Goal: Browse casually: Explore the website without a specific task or goal

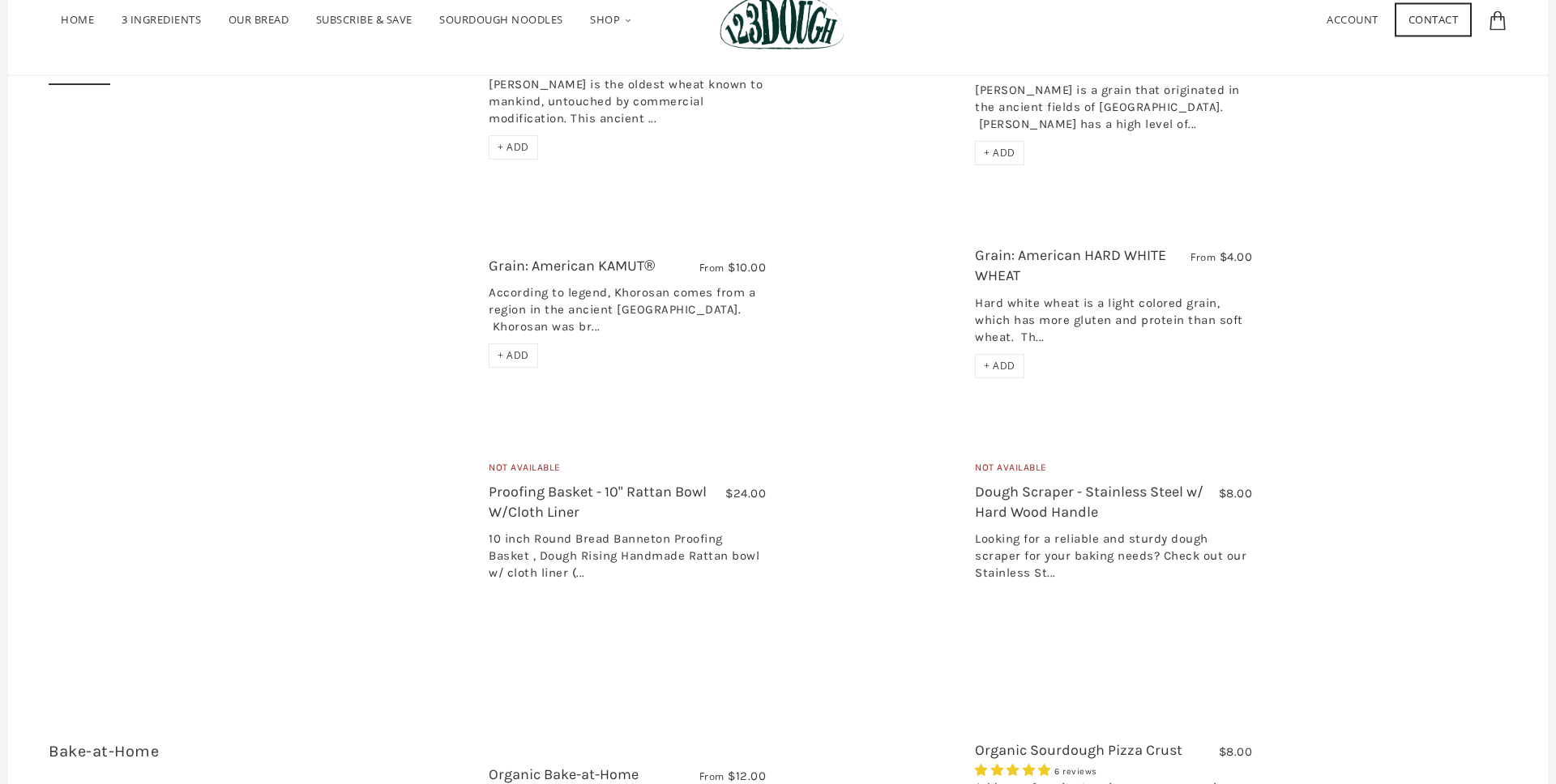
scroll to position [2086, 0]
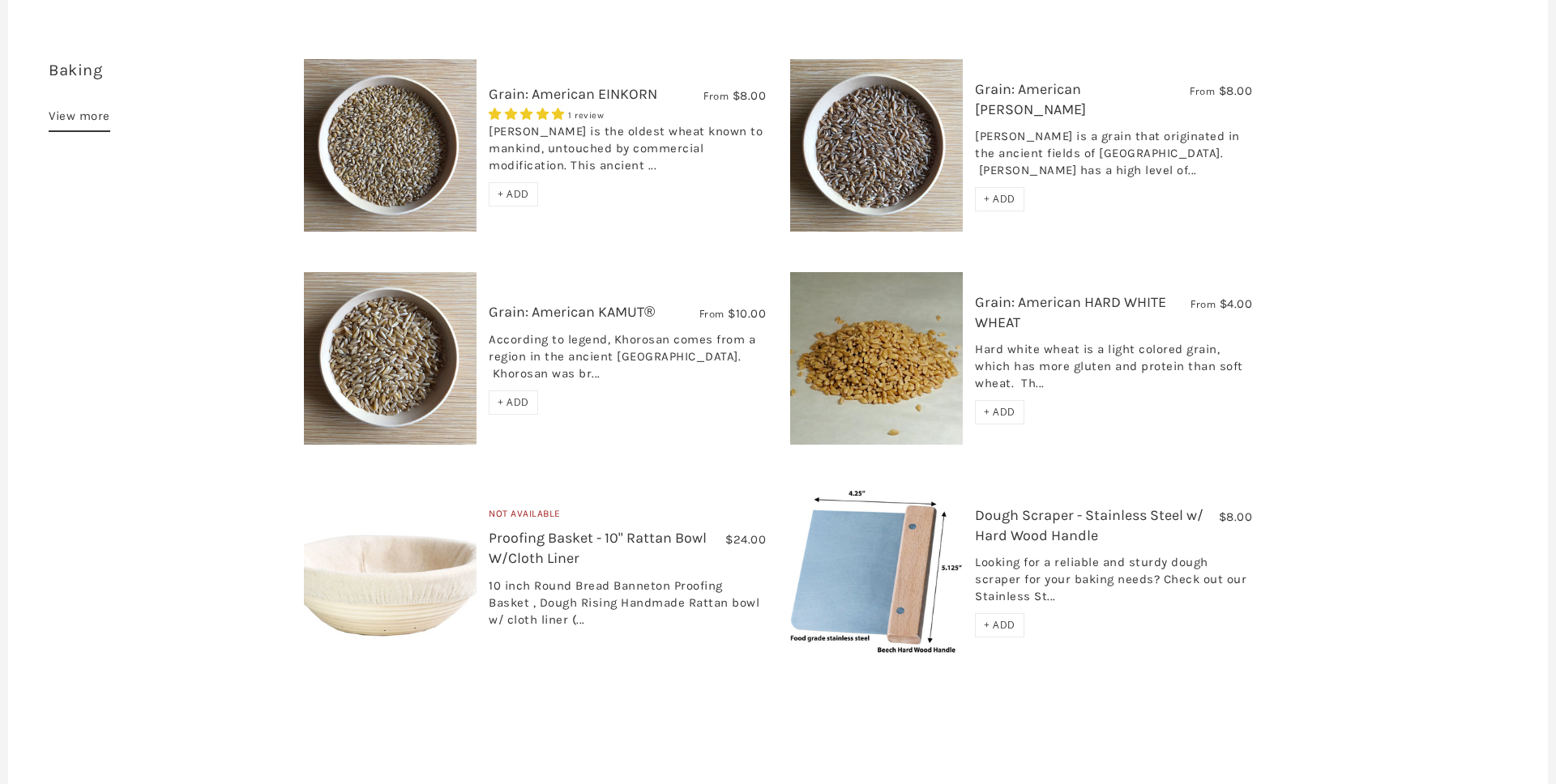
scroll to position [2171, 0]
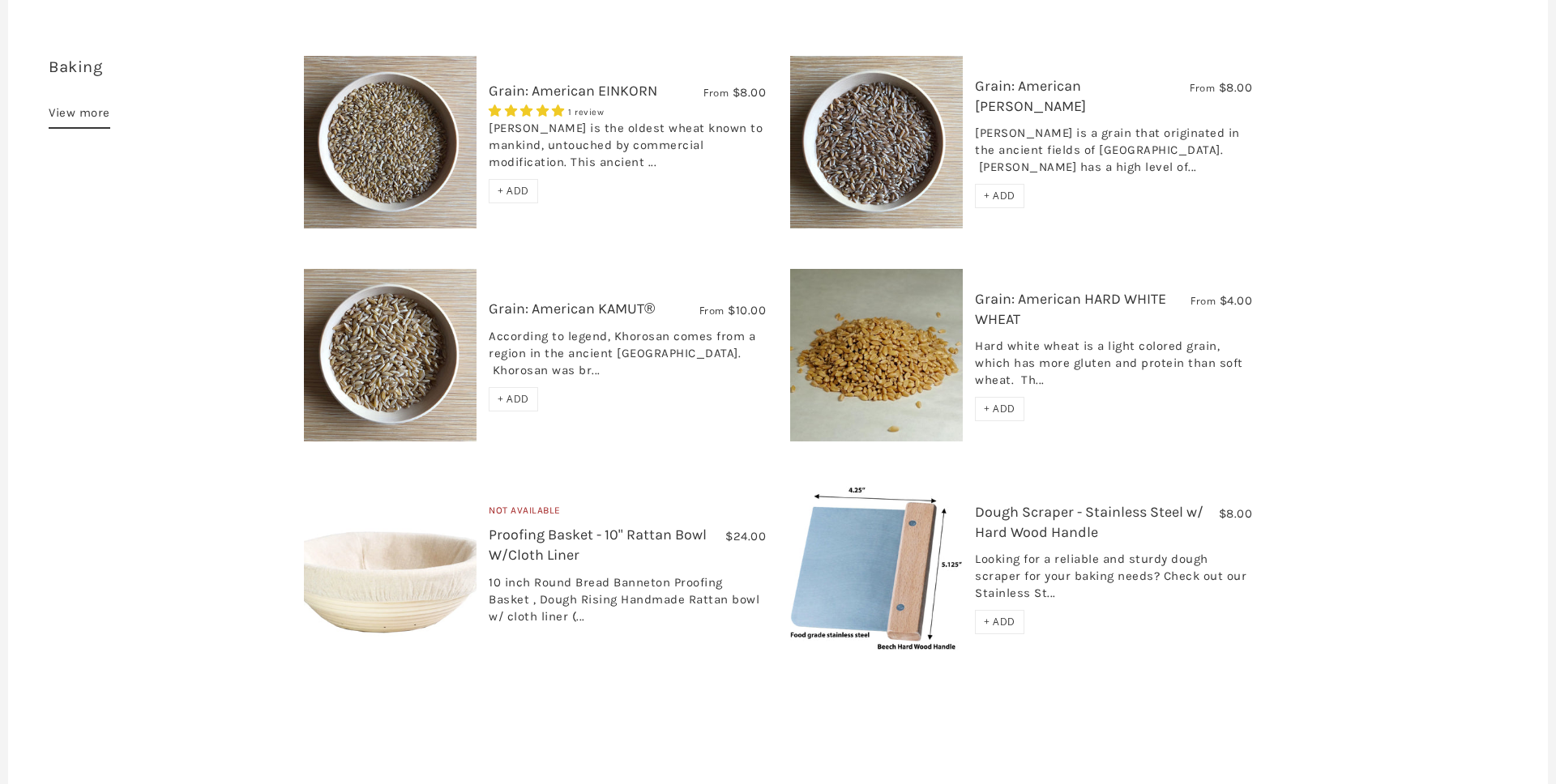
click at [100, 103] on link "View more" at bounding box center [79, 116] width 61 height 26
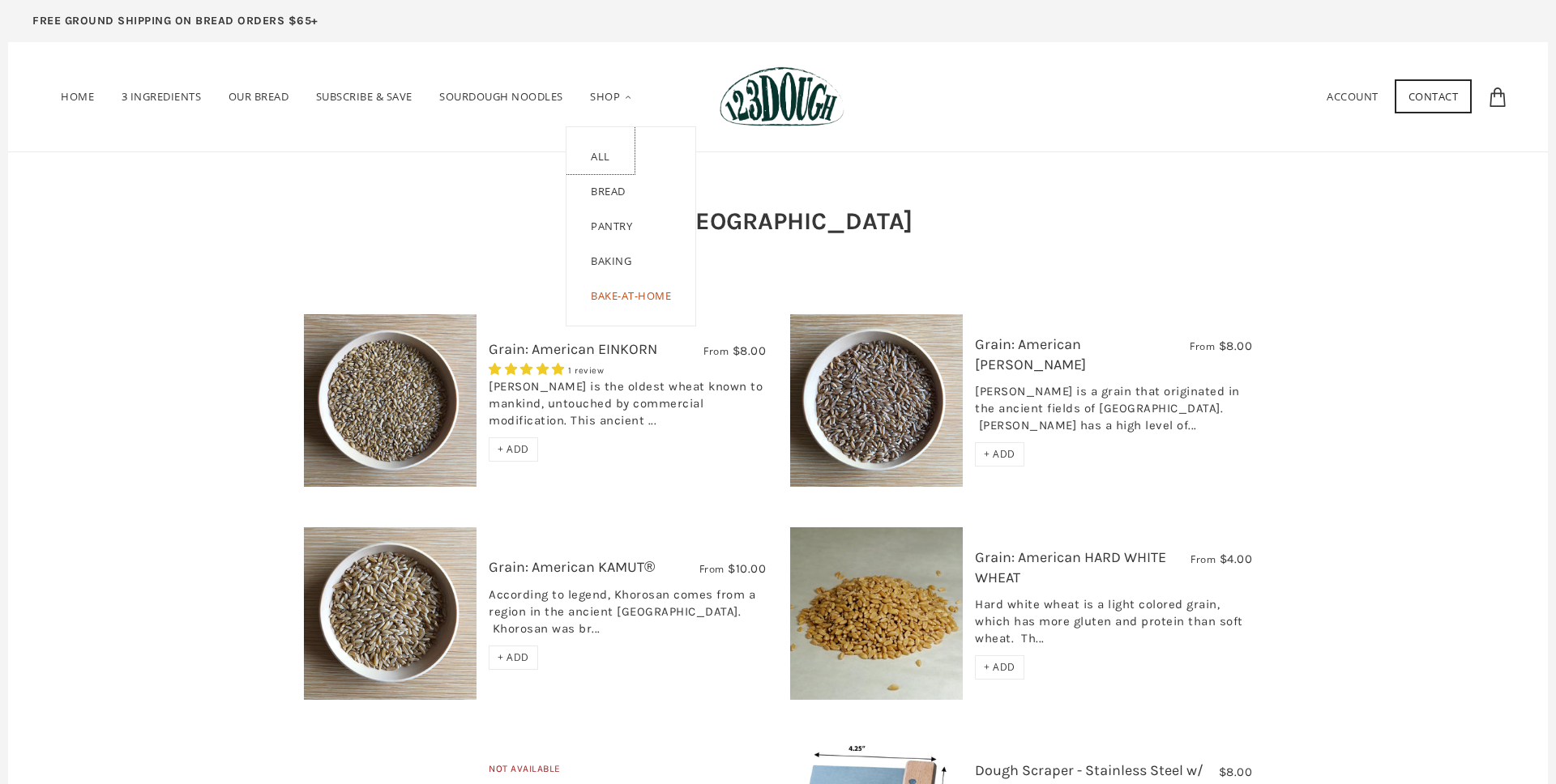
click at [600, 160] on link "ALL" at bounding box center [600, 150] width 68 height 47
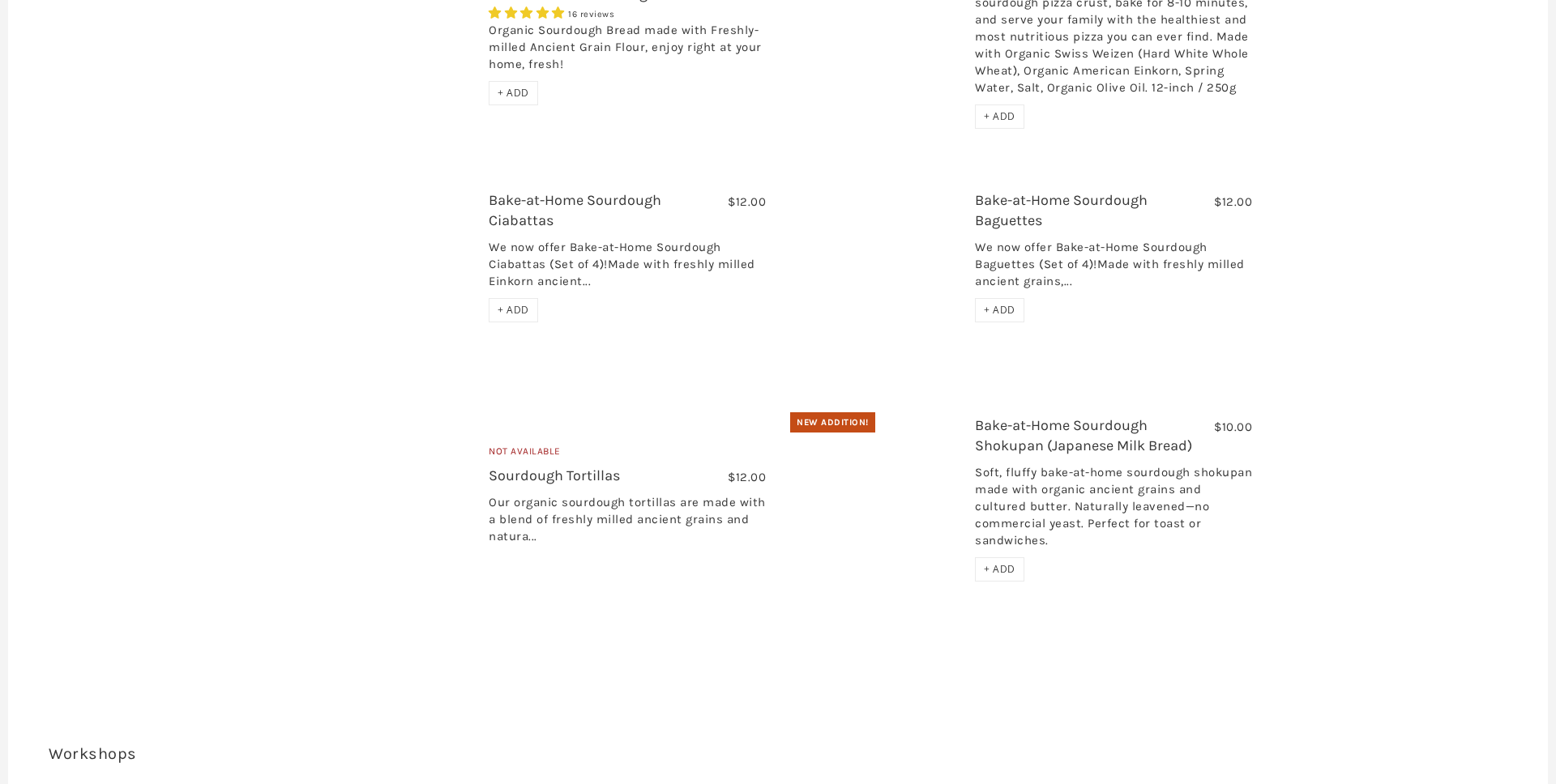
scroll to position [3017, 0]
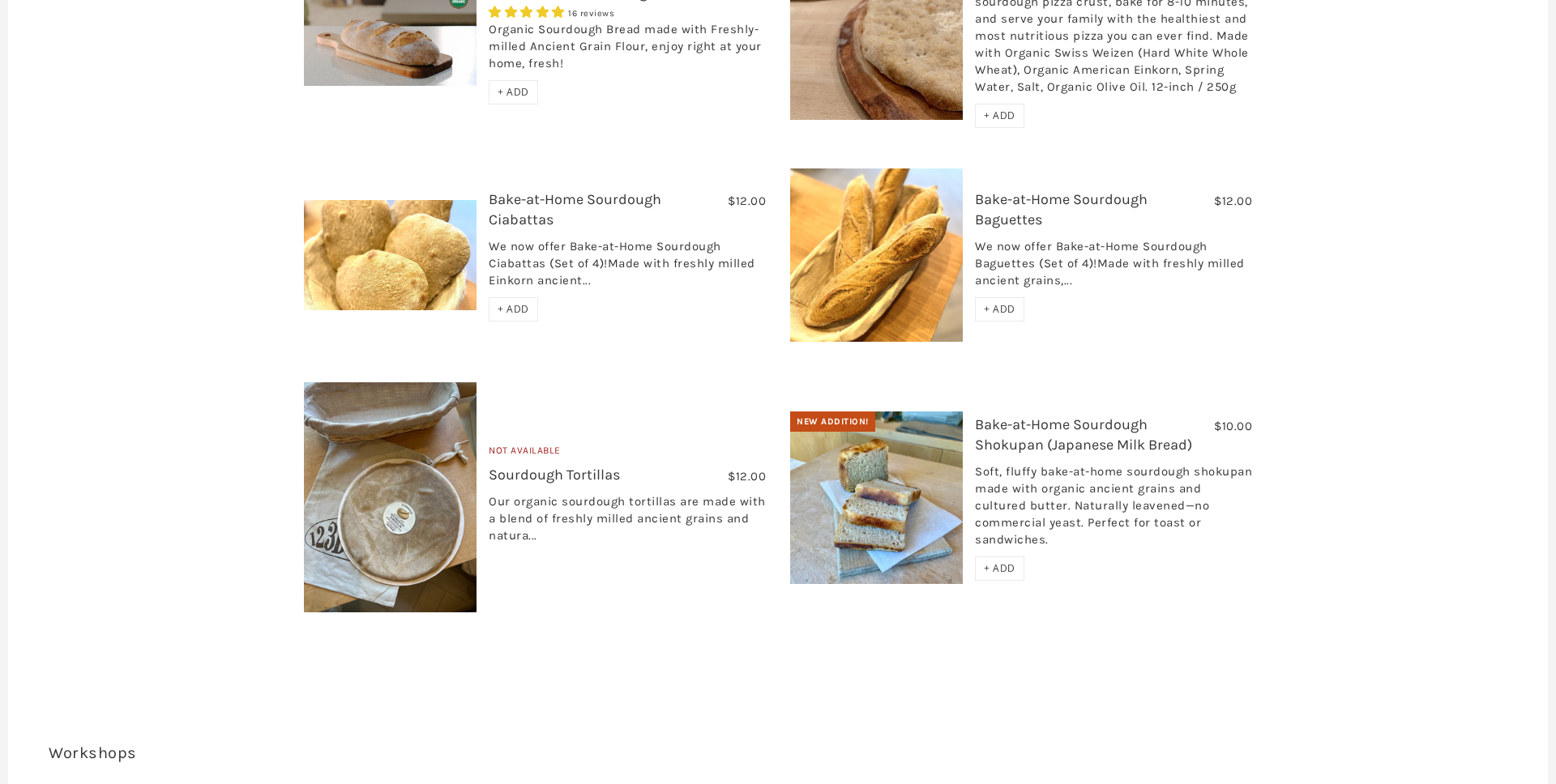
click at [1063, 416] on link "Bake-at-Home Sourdough Shokupan (Japanese Milk Bread)" at bounding box center [1083, 435] width 217 height 38
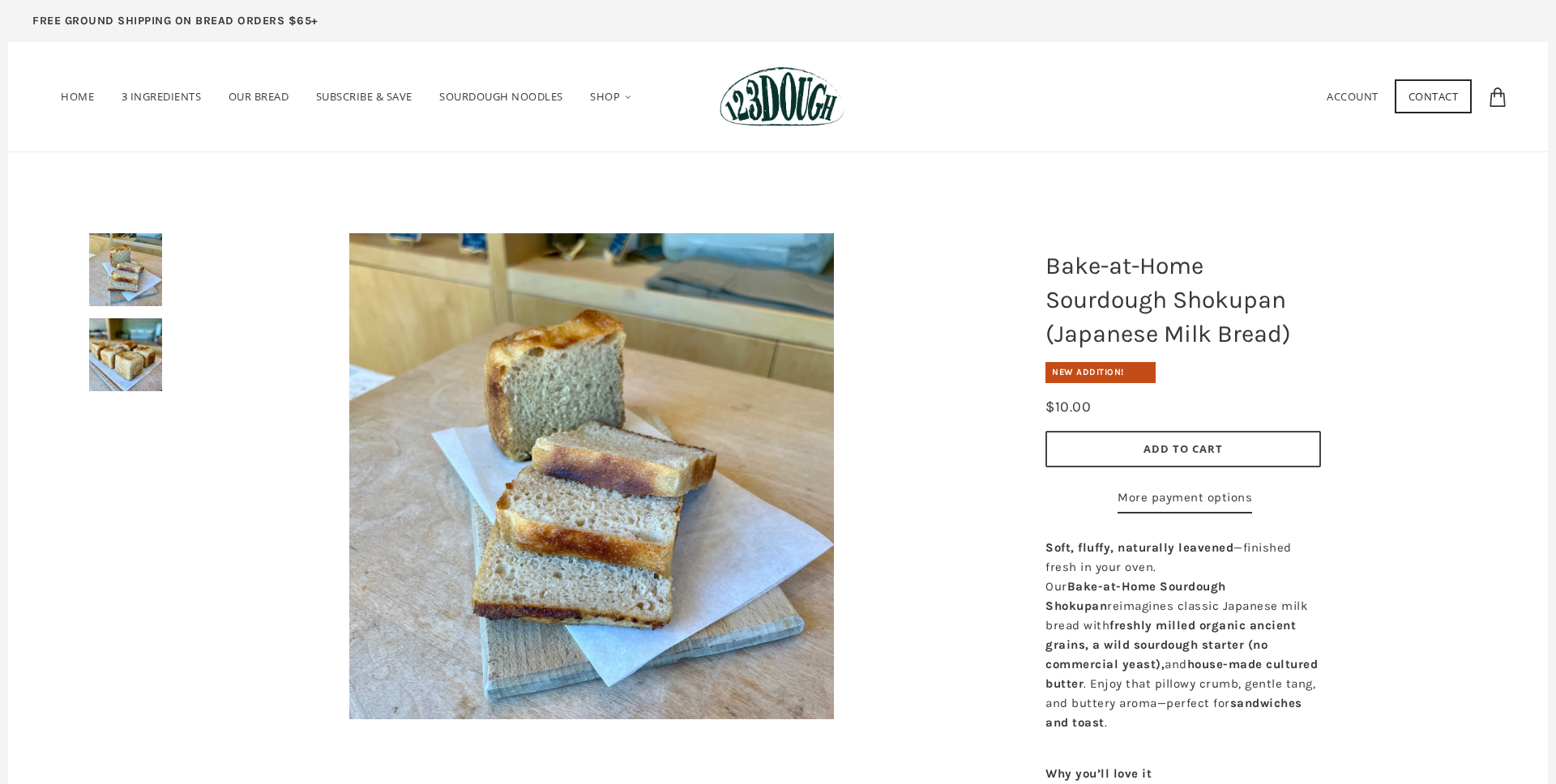
click at [792, 106] on img at bounding box center [781, 96] width 124 height 61
